Goal: Task Accomplishment & Management: Manage account settings

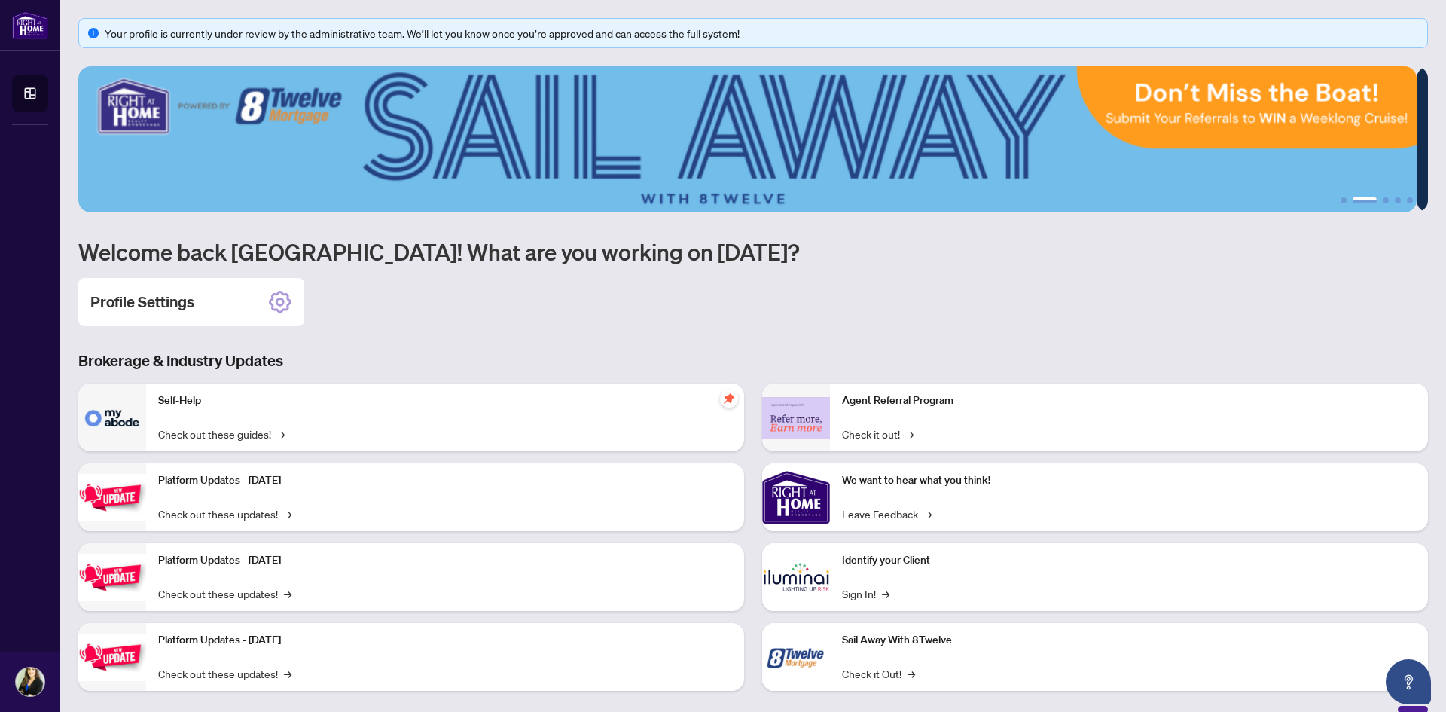
scroll to position [18, 0]
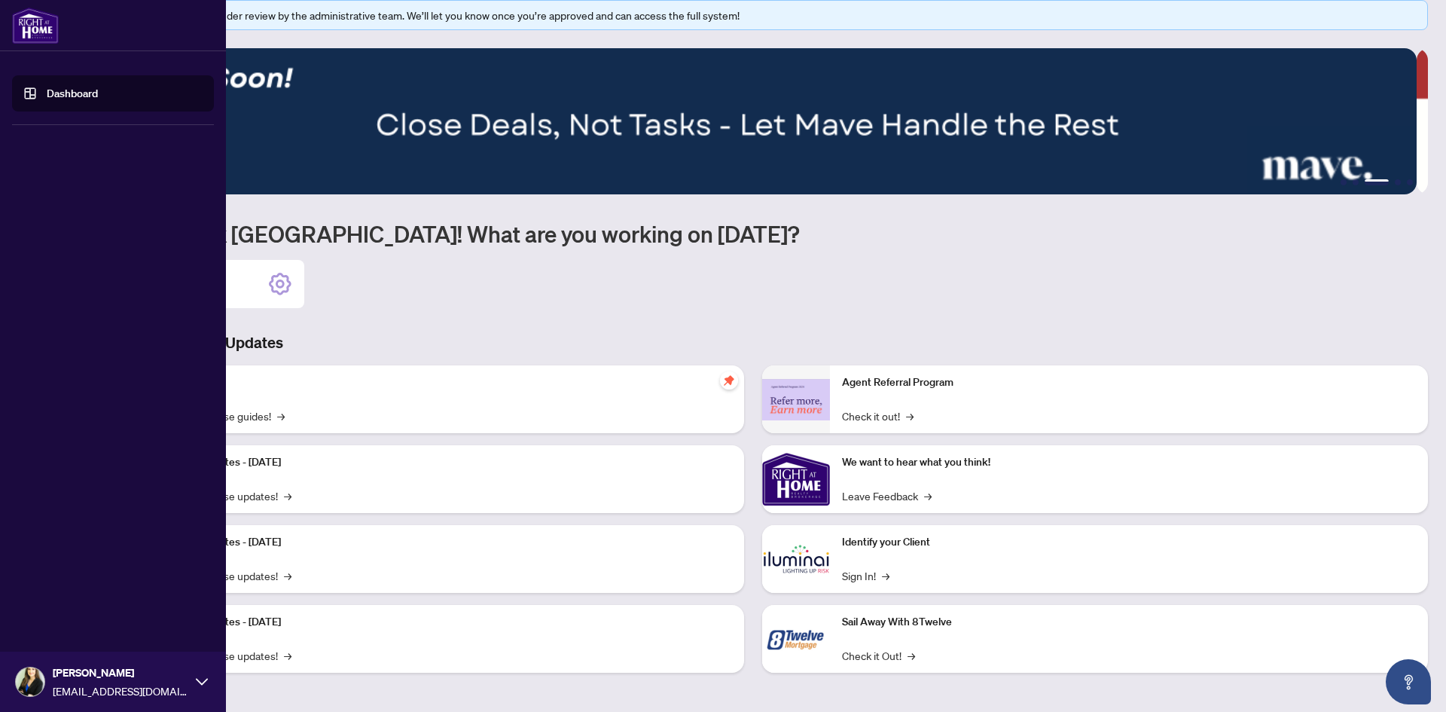
click at [17, 671] on div "[PERSON_NAME] [EMAIL_ADDRESS][DOMAIN_NAME]" at bounding box center [113, 682] width 226 height 60
click at [48, 623] on span "Profile Settings" at bounding box center [80, 624] width 72 height 24
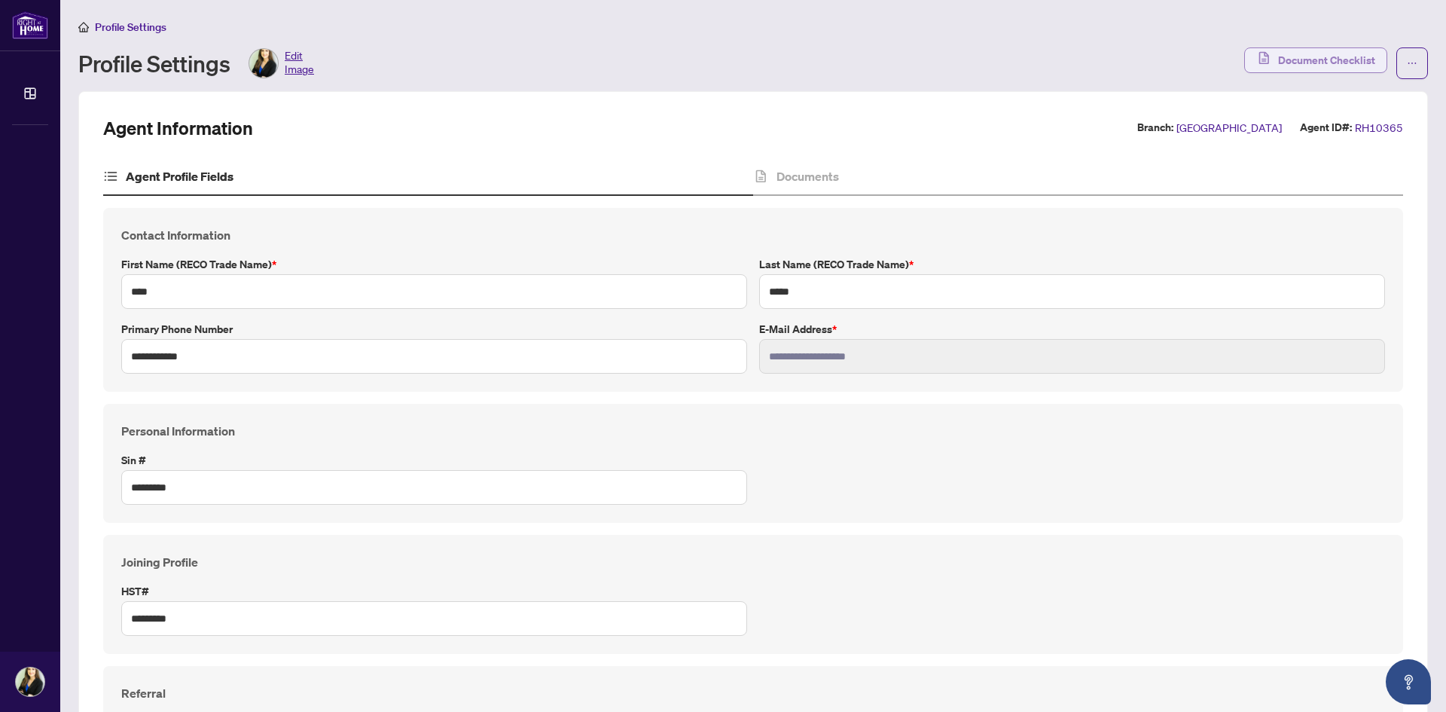
click at [1300, 66] on span "Document Checklist" at bounding box center [1326, 60] width 97 height 24
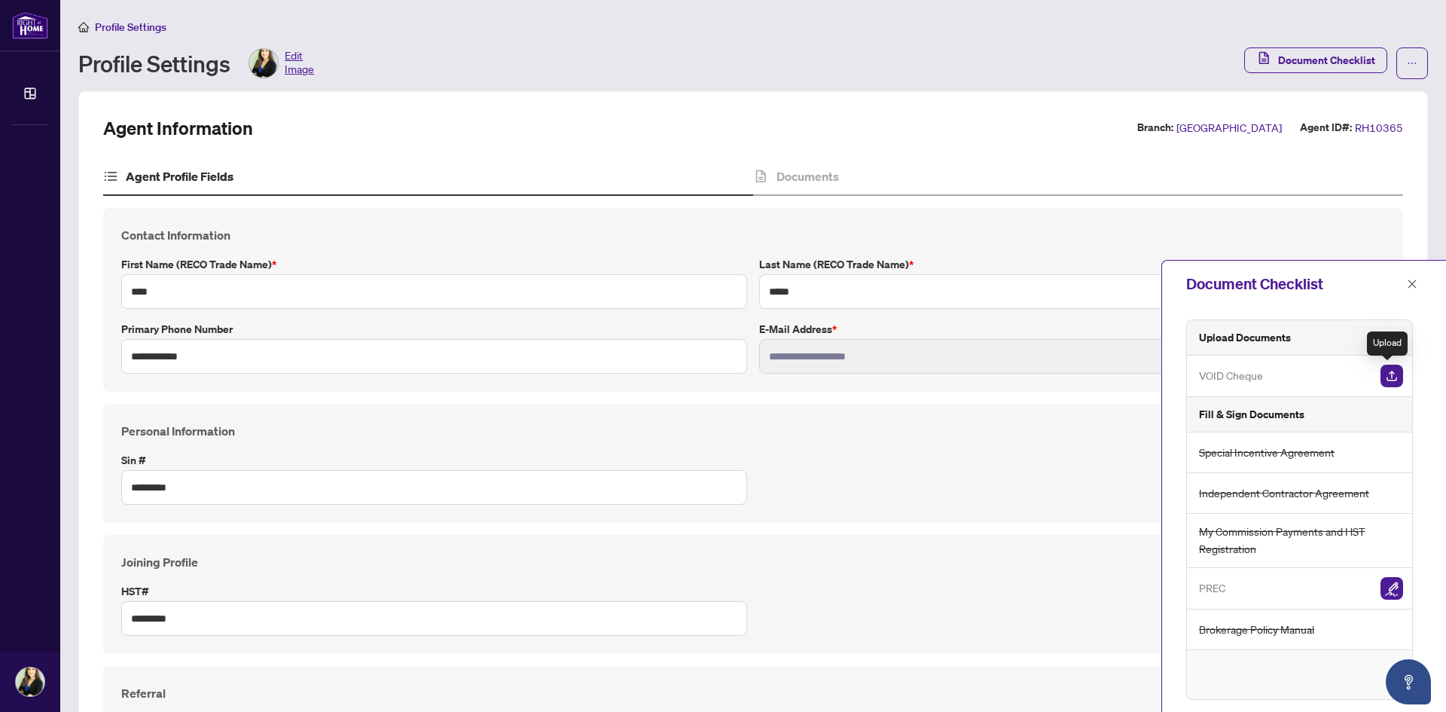
click at [1388, 377] on img "button" at bounding box center [1392, 376] width 23 height 23
click at [1381, 368] on img "button" at bounding box center [1392, 376] width 23 height 23
click at [1386, 376] on img "button" at bounding box center [1392, 376] width 23 height 23
click at [1390, 381] on img "button" at bounding box center [1392, 376] width 23 height 23
click at [1386, 379] on img "button" at bounding box center [1392, 376] width 23 height 23
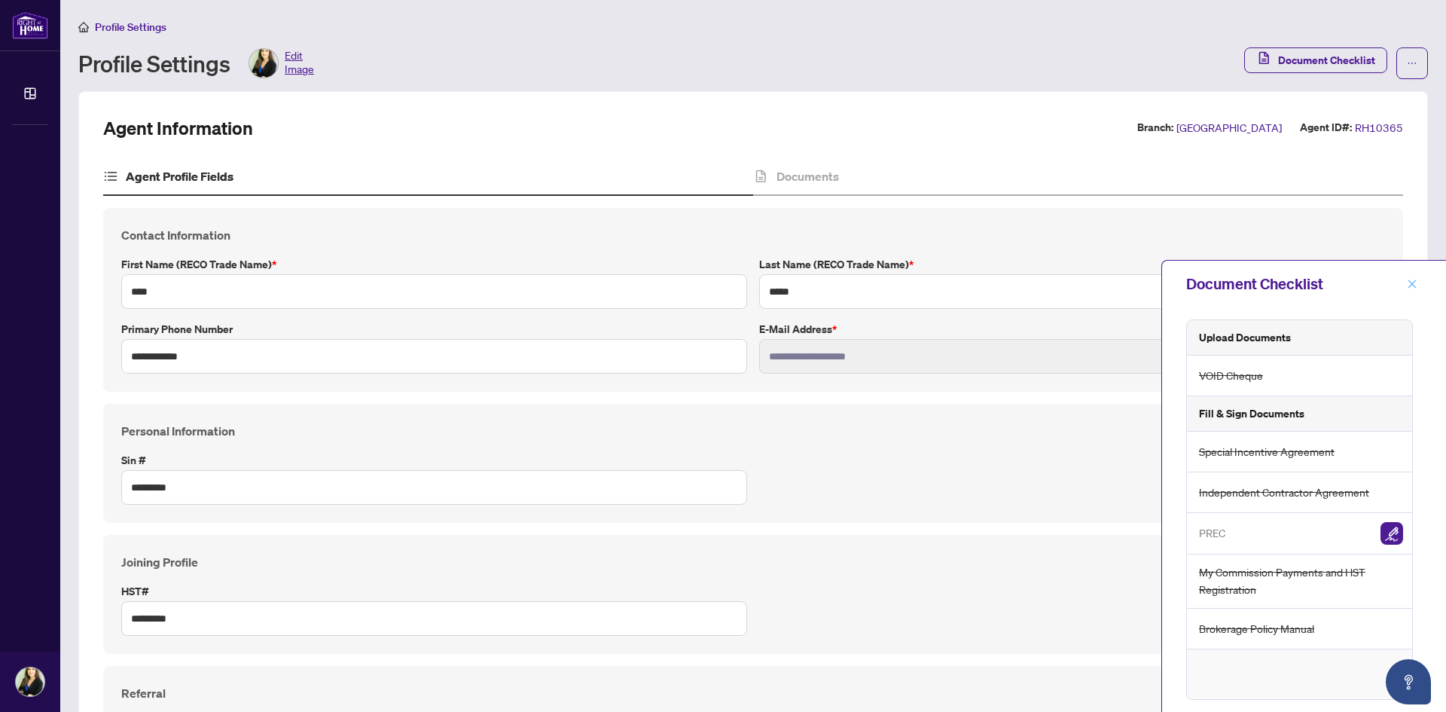
click at [1410, 280] on icon "close" at bounding box center [1413, 283] width 8 height 8
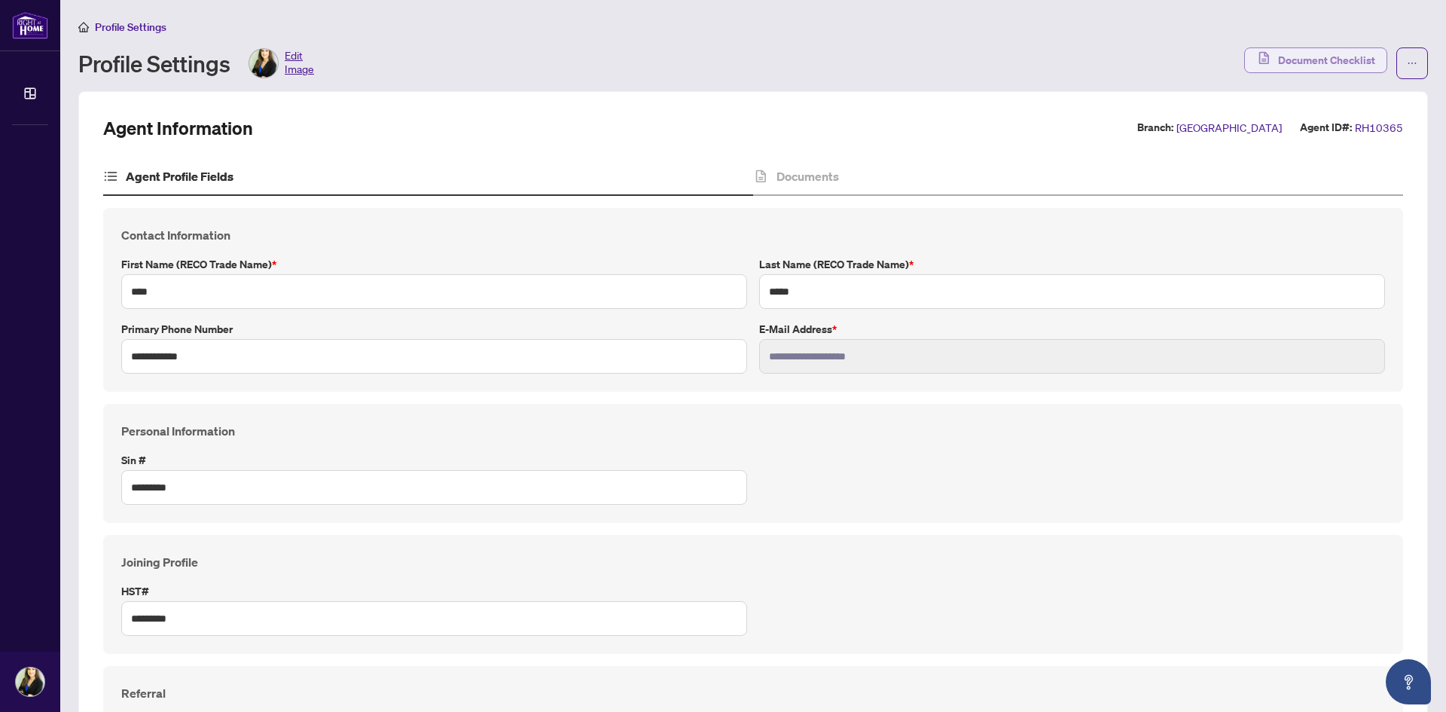
click at [1308, 62] on span "Document Checklist" at bounding box center [1326, 60] width 97 height 24
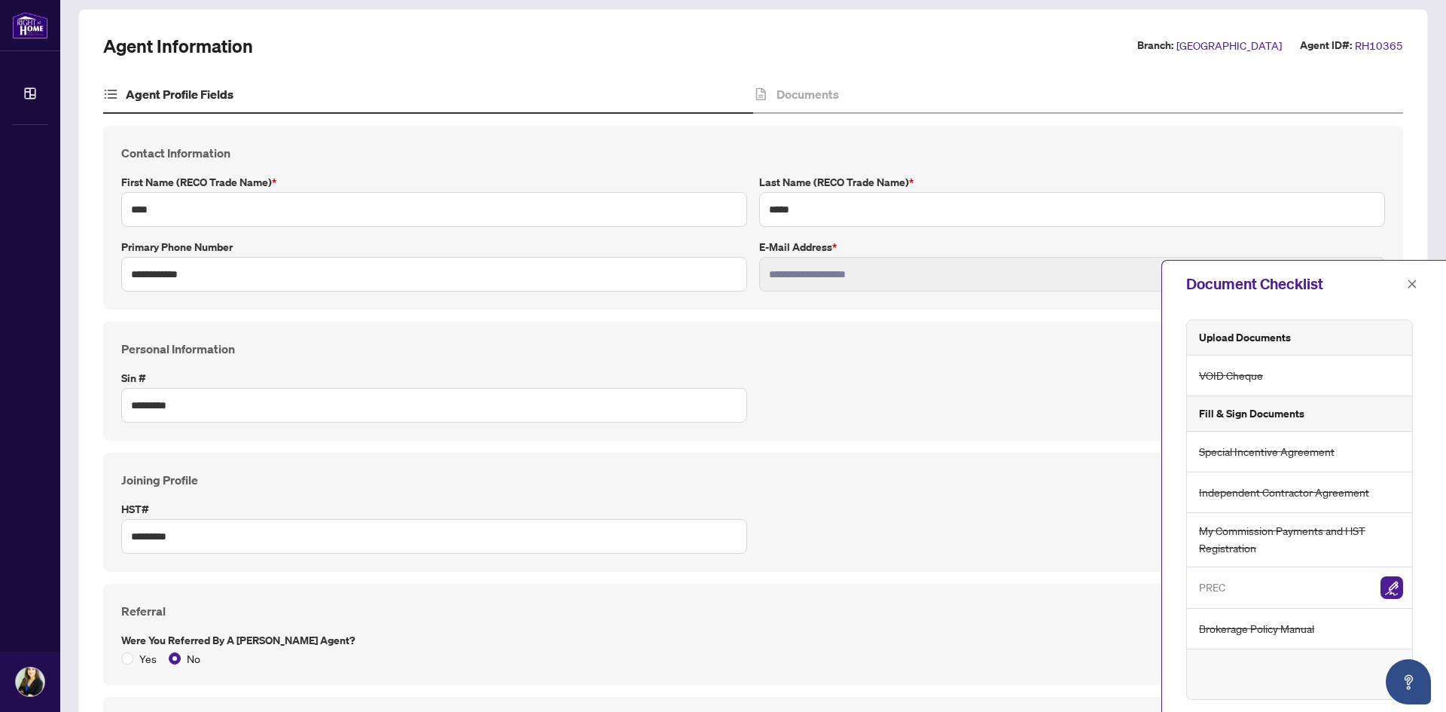
scroll to position [151, 0]
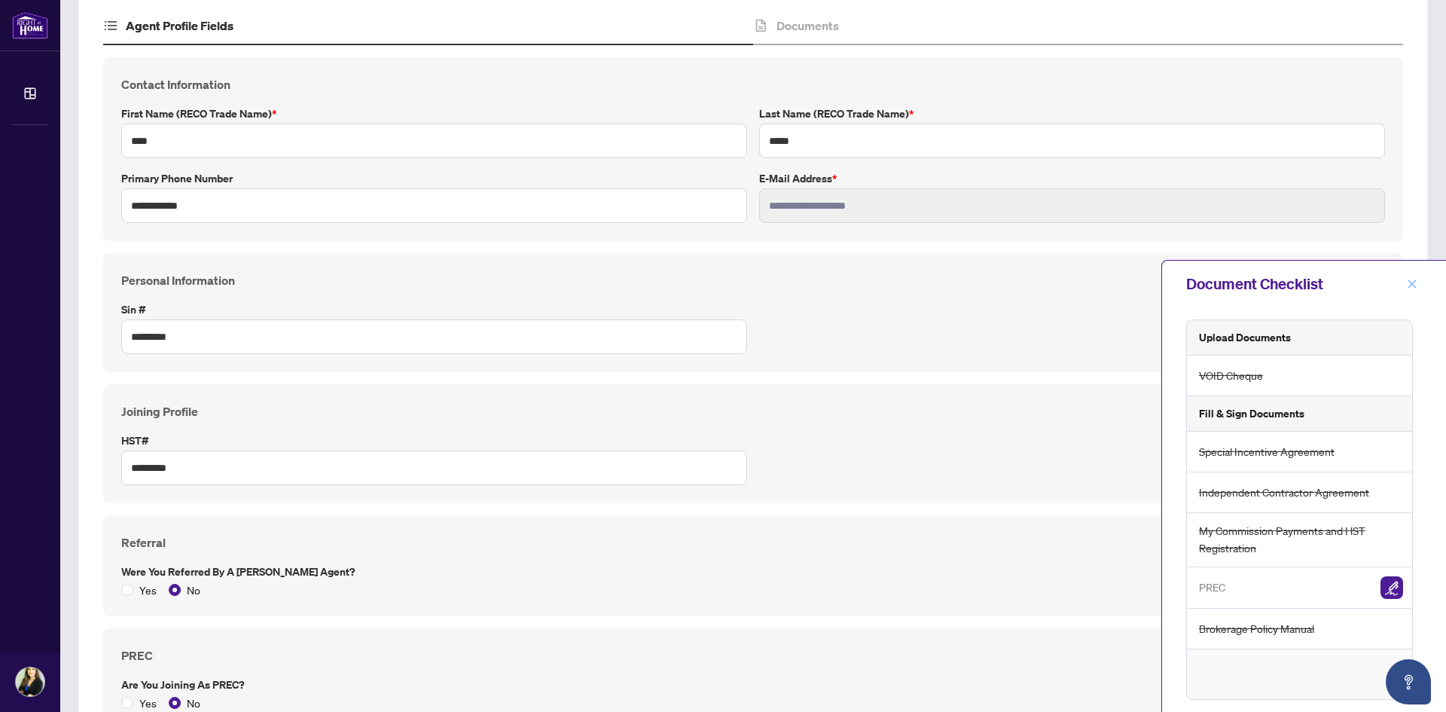
click at [1421, 284] on button "button" at bounding box center [1412, 284] width 20 height 18
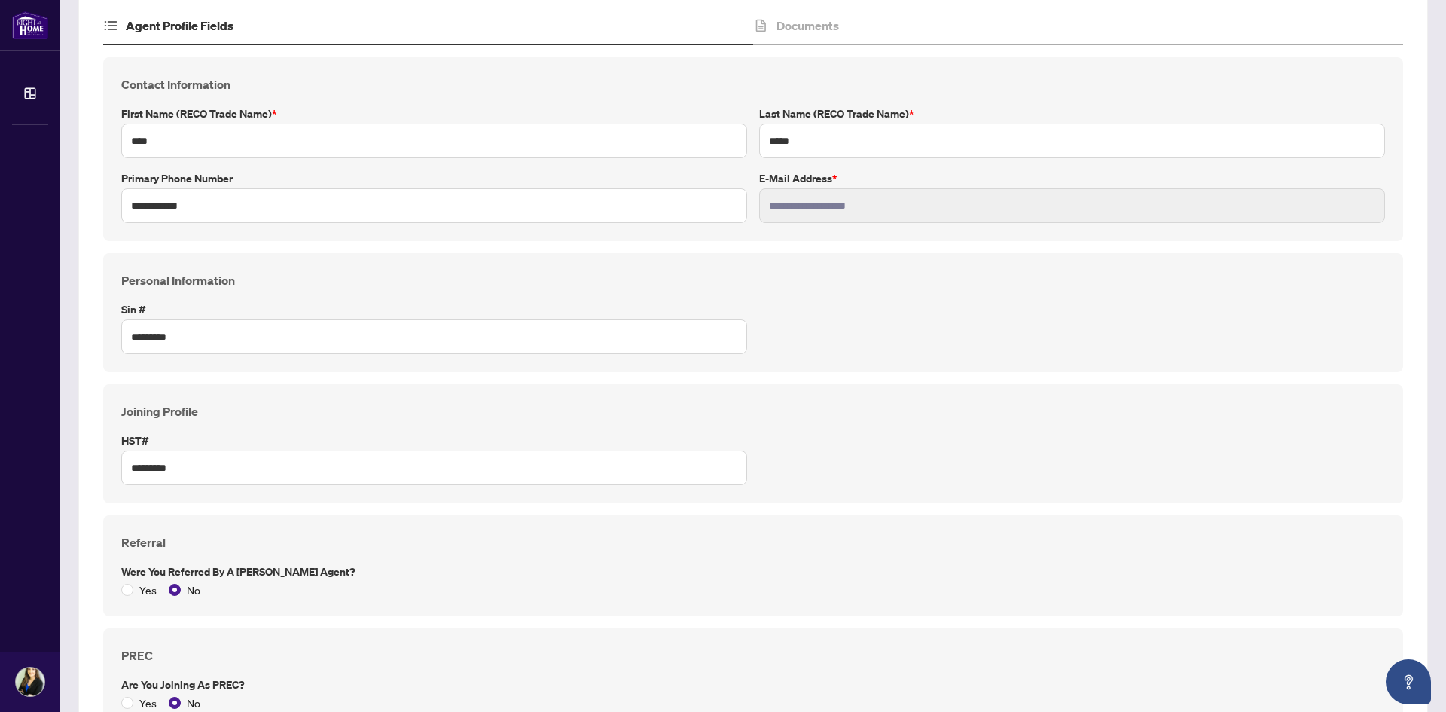
scroll to position [0, 0]
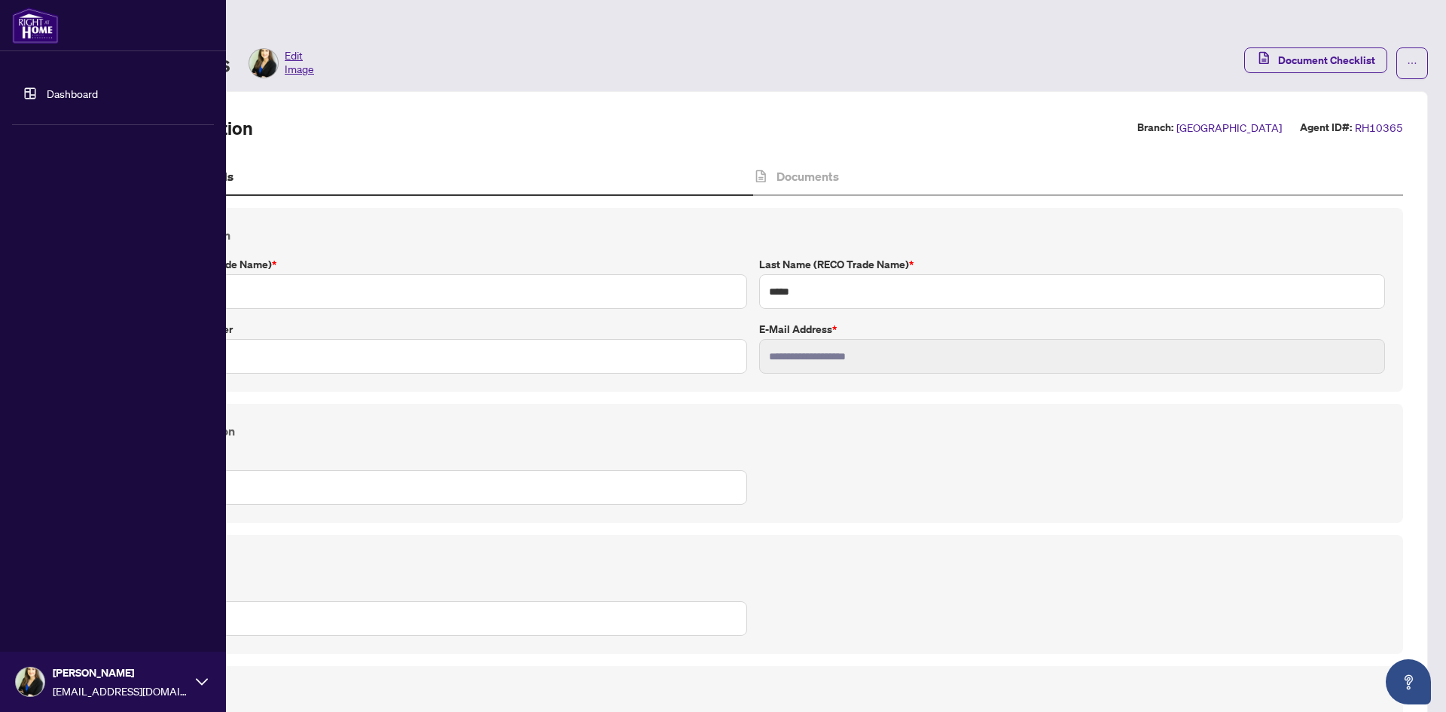
click at [71, 98] on link "Dashboard" at bounding box center [72, 94] width 51 height 14
